Goal: Information Seeking & Learning: Learn about a topic

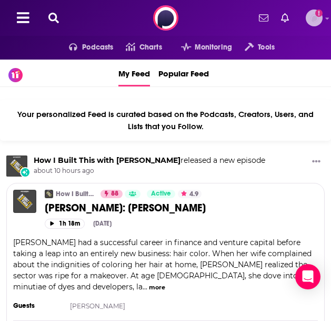
click at [310, 14] on img "Logged in as systemsteam" at bounding box center [314, 17] width 17 height 17
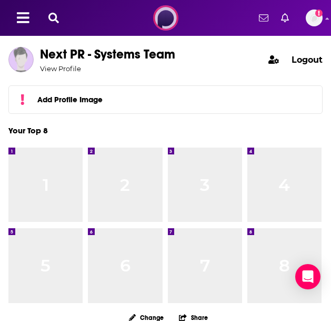
click at [171, 22] on img at bounding box center [165, 17] width 25 height 25
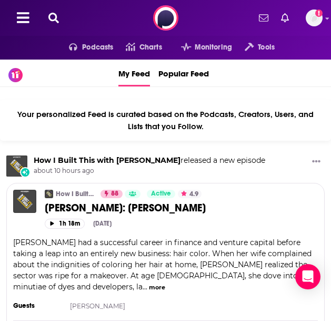
click at [54, 13] on icon at bounding box center [53, 18] width 11 height 11
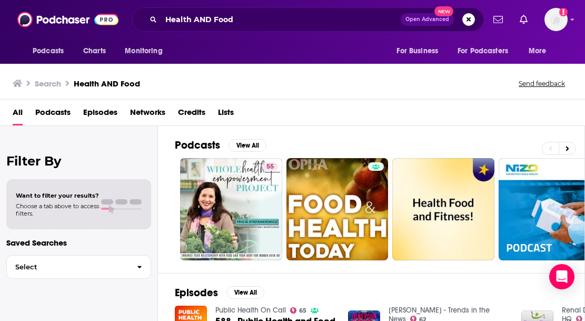
click at [49, 119] on span "Podcasts" at bounding box center [52, 115] width 35 height 22
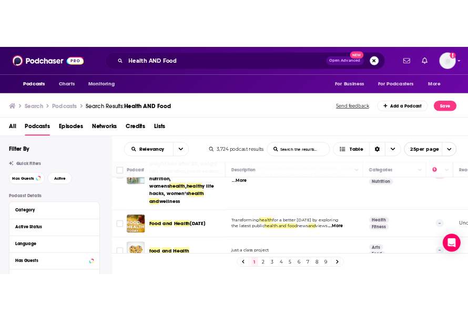
scroll to position [58, 0]
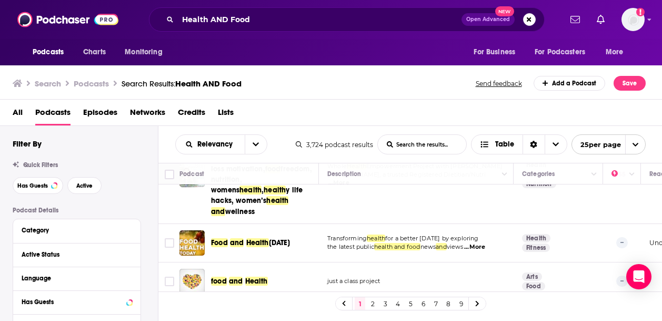
click at [331, 243] on span "...More" at bounding box center [474, 247] width 21 height 8
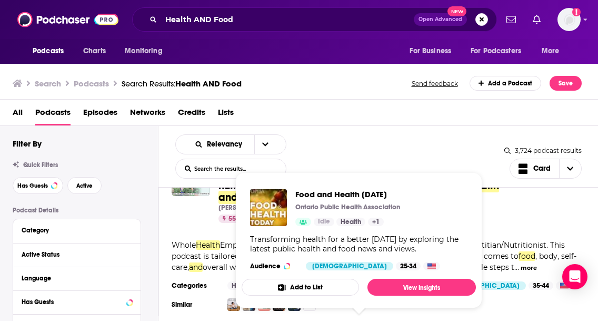
scroll to position [55, 0]
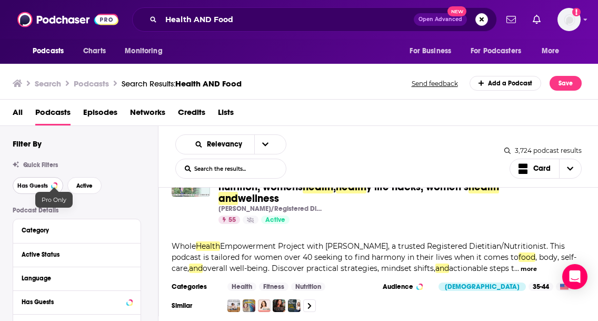
click at [47, 186] on span "Has Guests" at bounding box center [32, 186] width 31 height 6
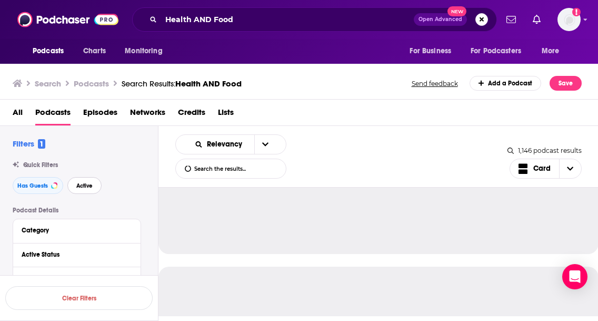
click at [81, 186] on span "Active" at bounding box center [84, 186] width 16 height 6
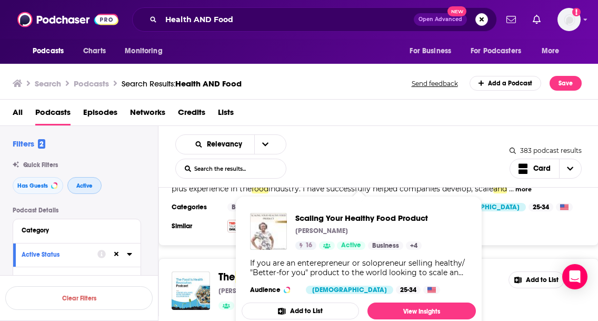
scroll to position [783, 0]
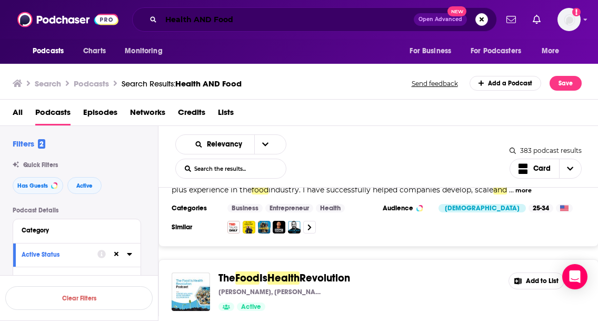
click at [258, 14] on input "Health AND Food" at bounding box center [287, 19] width 253 height 17
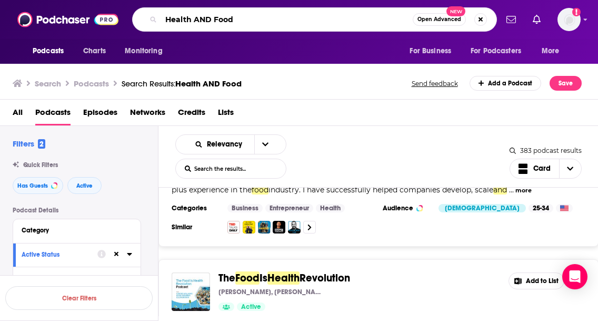
click at [260, 19] on input "Health AND Food" at bounding box center [287, 19] width 252 height 17
type input "Health AND Food AND baking"
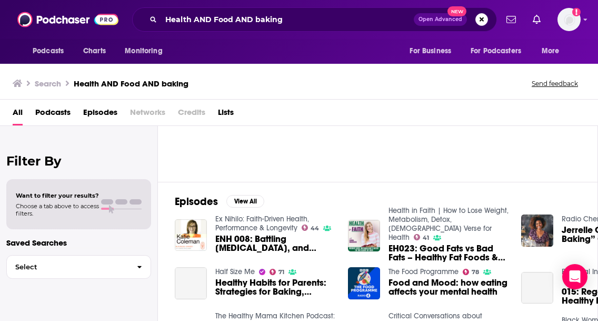
scroll to position [92, 0]
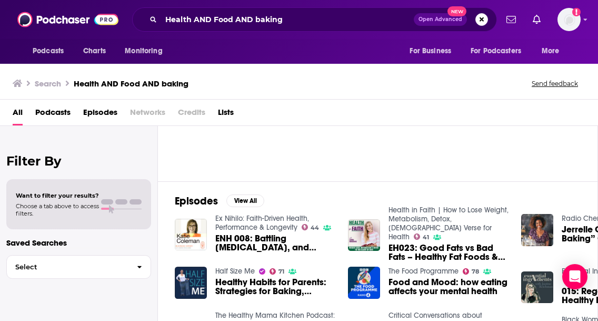
click at [58, 117] on span "Podcasts" at bounding box center [52, 115] width 35 height 22
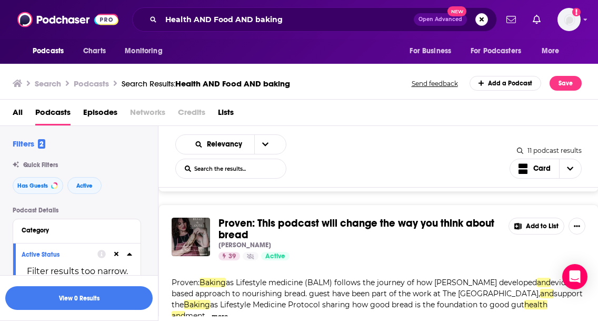
scroll to position [512, 0]
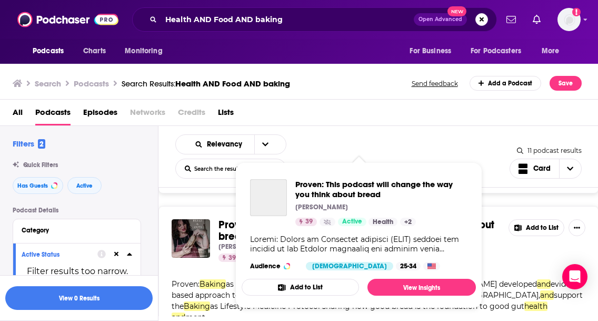
click at [274, 205] on div "Proven: This podcast will change the way you think about bread" at bounding box center [268, 197] width 37 height 37
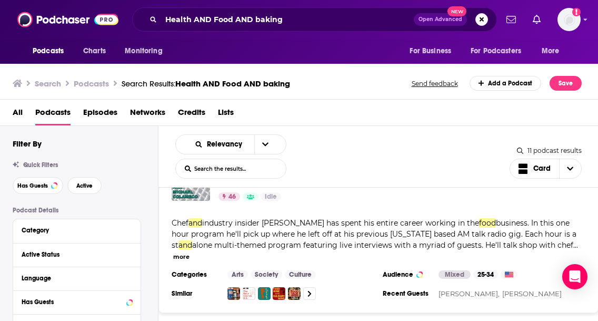
scroll to position [25, 0]
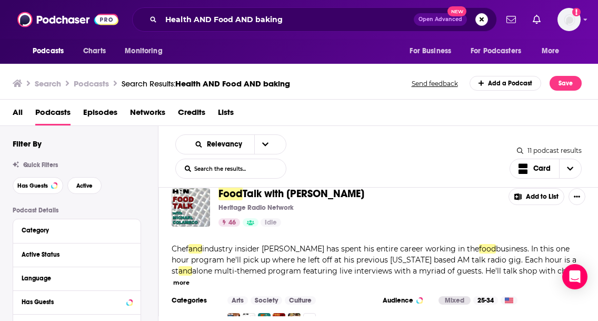
click at [283, 192] on span "Talk with [PERSON_NAME]" at bounding box center [304, 193] width 122 height 13
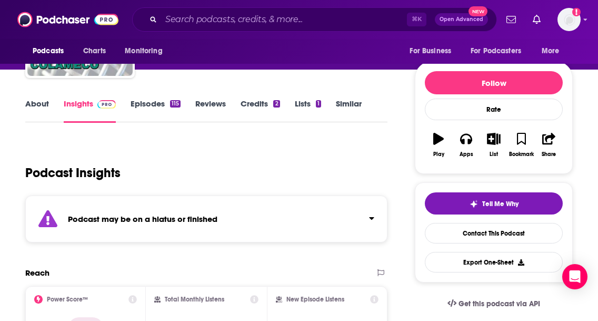
scroll to position [98, 0]
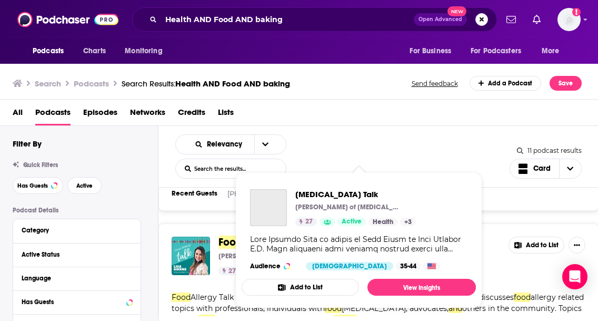
scroll to position [165, 0]
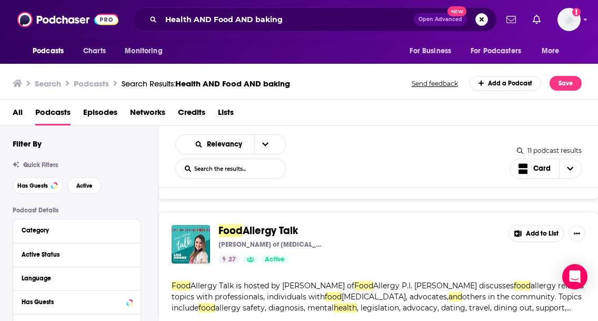
click at [331, 242] on div "[MEDICAL_DATA] Talk [PERSON_NAME] of [MEDICAL_DATA] P.I. 27 Active Add to List" at bounding box center [379, 244] width 414 height 38
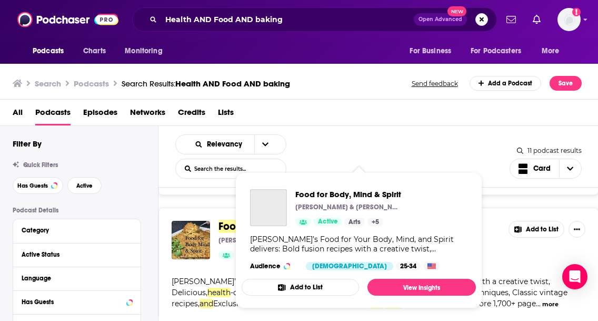
scroll to position [346, 0]
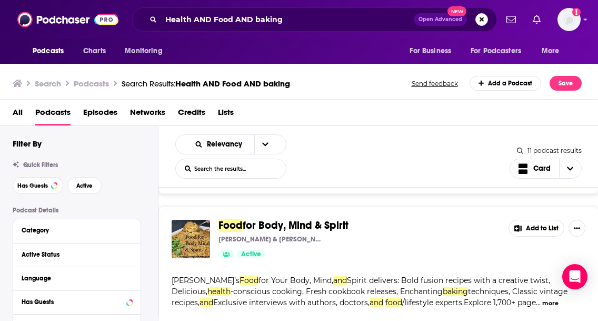
click at [318, 218] on span "for Body, Mind & Spirit" at bounding box center [296, 224] width 106 height 13
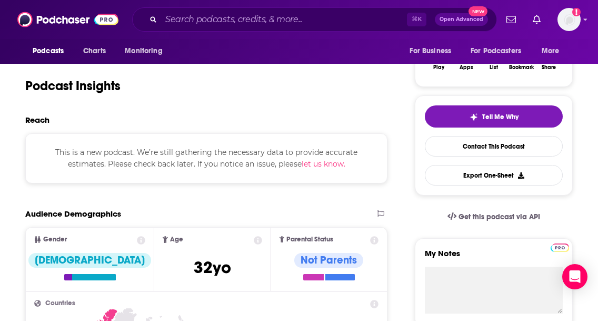
scroll to position [156, 0]
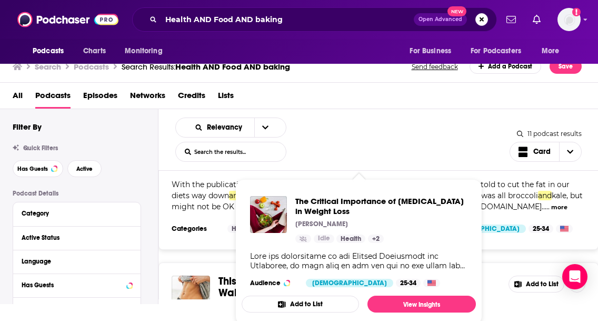
scroll to position [20, 0]
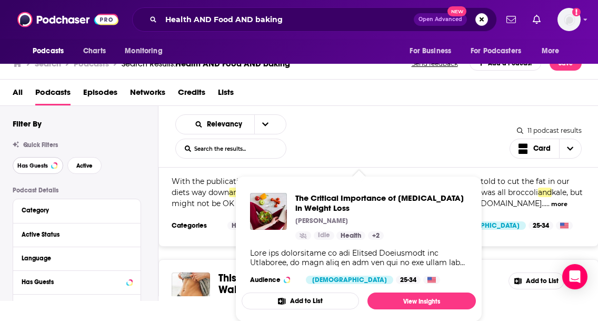
click at [38, 169] on div "Quick Filters Has Guests Active" at bounding box center [85, 157] width 145 height 33
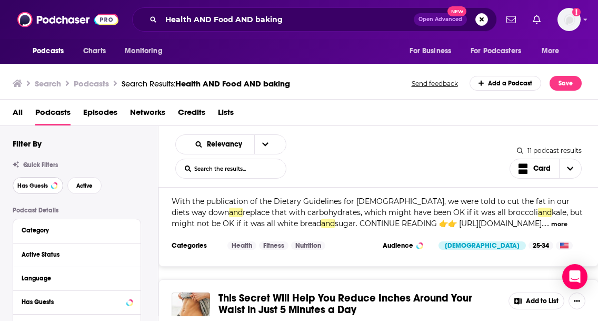
scroll to position [0, 0]
click at [81, 188] on span "Active" at bounding box center [84, 186] width 16 height 6
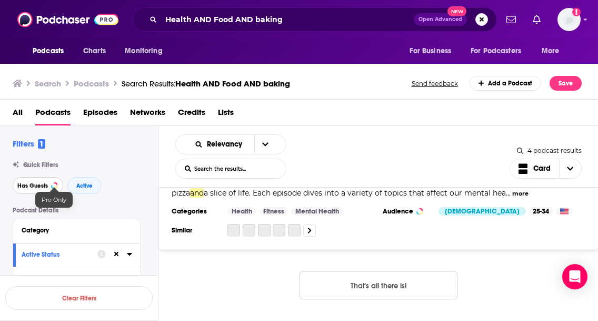
click at [40, 183] on span "Has Guests" at bounding box center [32, 186] width 31 height 6
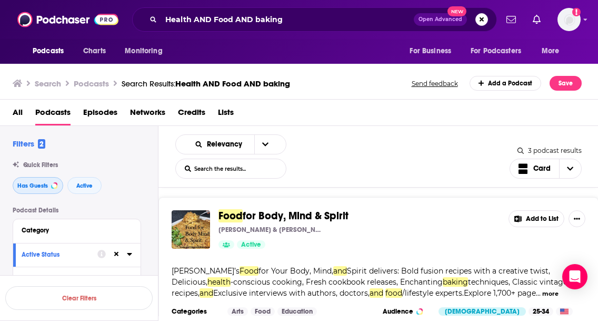
scroll to position [181, 0]
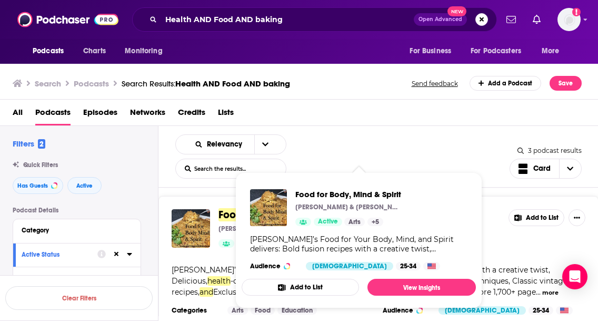
click at [324, 204] on p "[PERSON_NAME] & [PERSON_NAME]" at bounding box center [347, 207] width 105 height 8
click at [232, 208] on span "Food" at bounding box center [230, 214] width 24 height 13
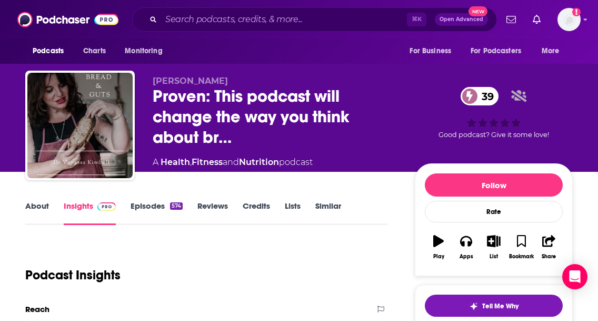
click at [137, 206] on link "Episodes 574" at bounding box center [157, 213] width 52 height 24
